Goal: Find specific page/section

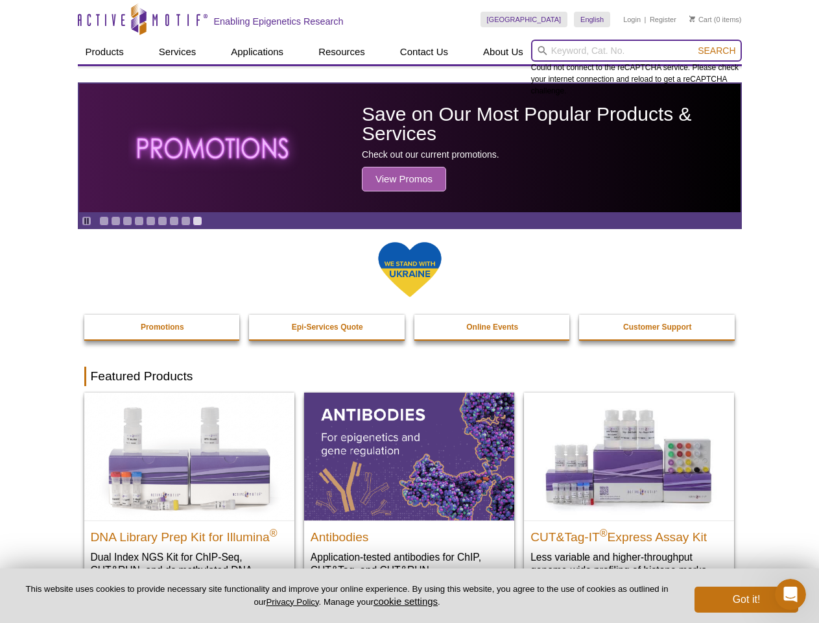
click at [636, 51] on input "search" at bounding box center [636, 51] width 211 height 22
click at [717, 51] on span "Search" at bounding box center [717, 50] width 38 height 10
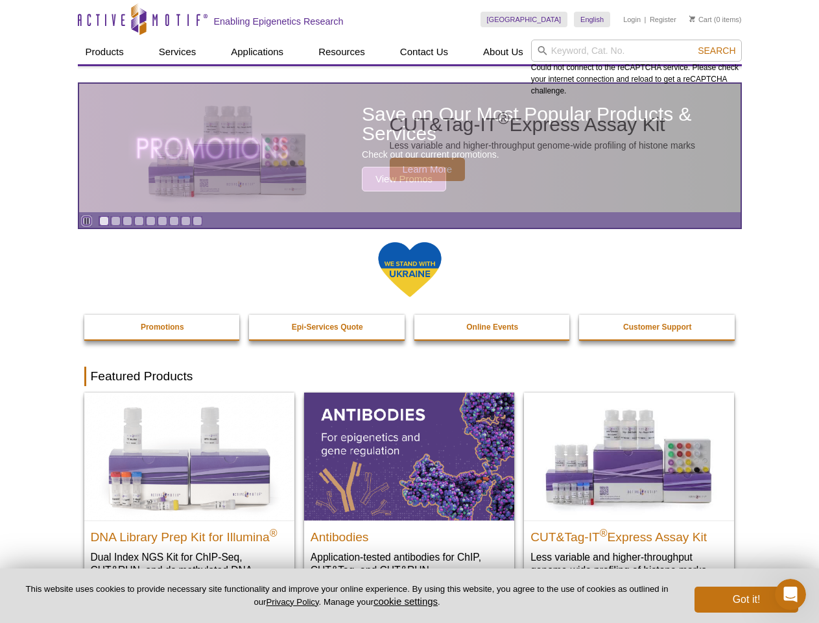
click at [86, 221] on icon "Pause" at bounding box center [86, 221] width 8 height 8
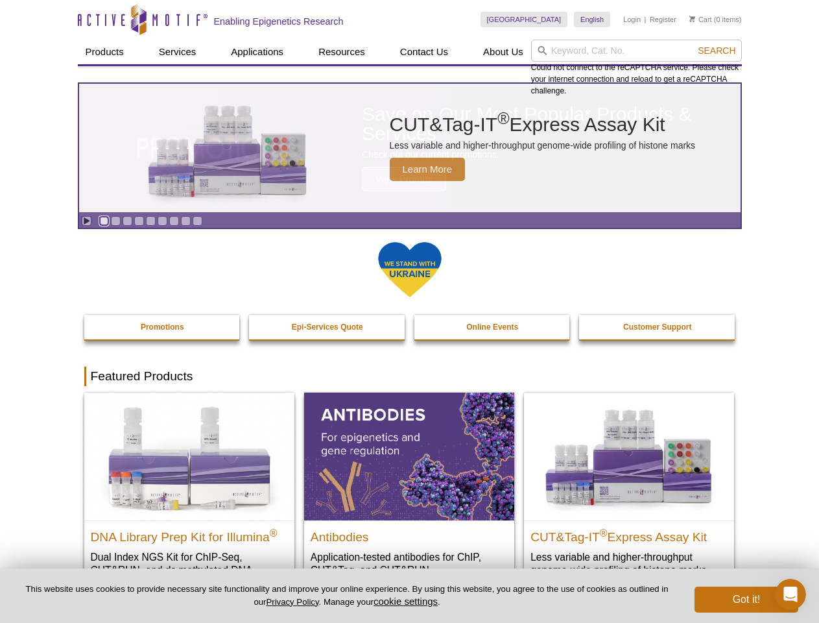
click at [104, 221] on link "Go to slide 1" at bounding box center [104, 221] width 10 height 10
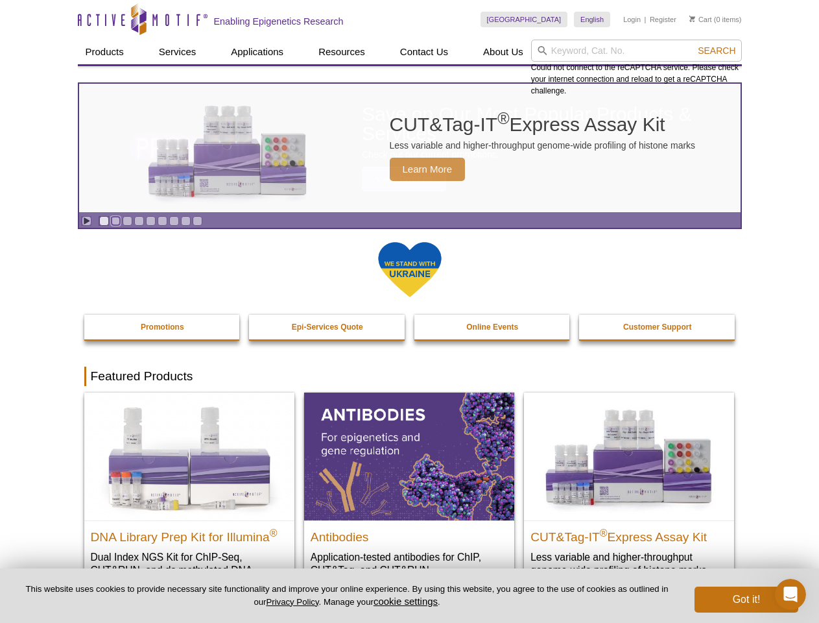
click at [115, 221] on link "Go to slide 2" at bounding box center [116, 221] width 10 height 10
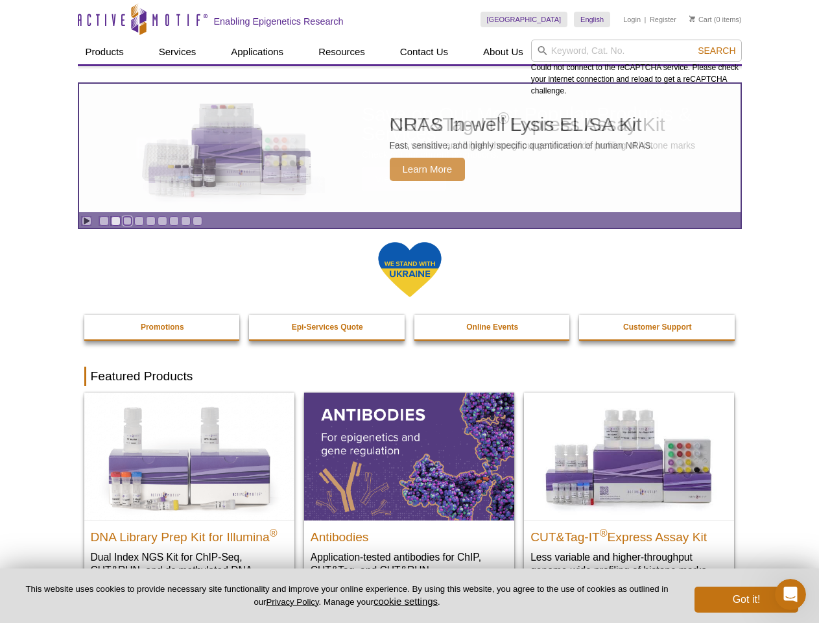
click at [127, 221] on link "Go to slide 3" at bounding box center [128, 221] width 10 height 10
click at [139, 221] on link "Go to slide 4" at bounding box center [139, 221] width 10 height 10
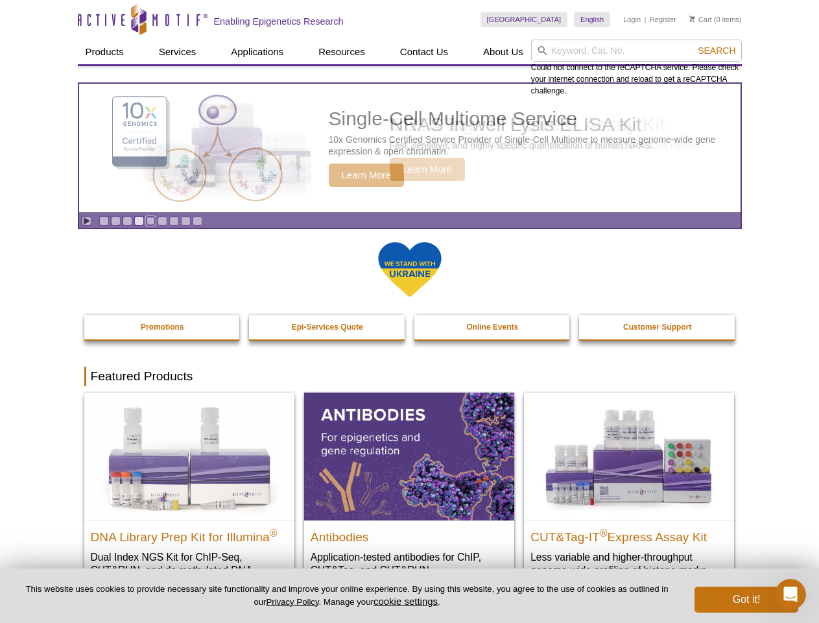
click at [151, 221] on link "Go to slide 5" at bounding box center [151, 221] width 10 height 10
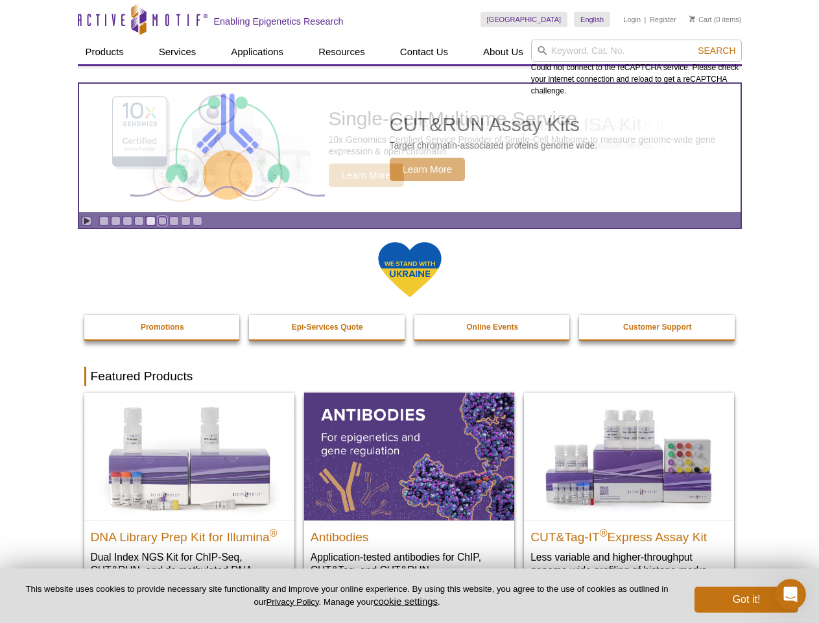
click at [162, 221] on link "Go to slide 6" at bounding box center [163, 221] width 10 height 10
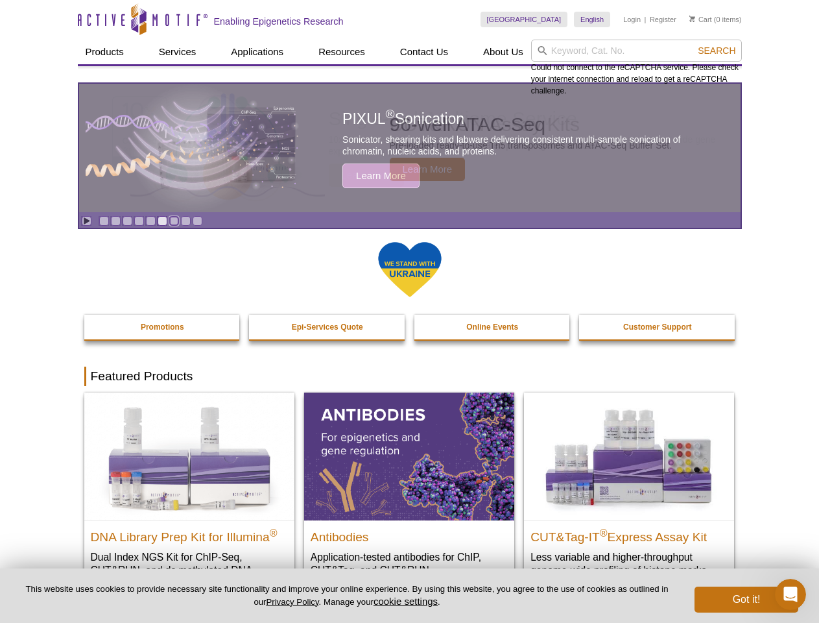
click at [174, 221] on link "Go to slide 7" at bounding box center [174, 221] width 10 height 10
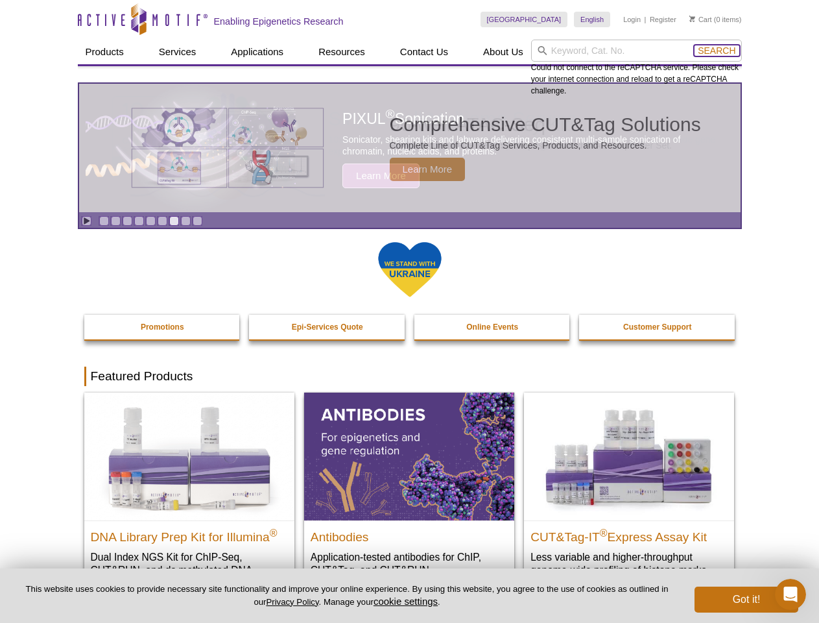
click at [717, 51] on span "Search" at bounding box center [717, 50] width 38 height 10
